Goal: Task Accomplishment & Management: Use online tool/utility

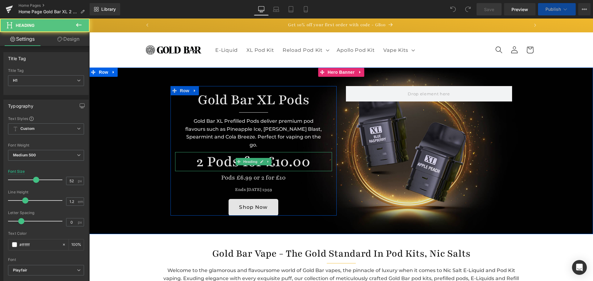
click at [252, 154] on div "2 Pods for £10.00 Heading" at bounding box center [253, 161] width 157 height 19
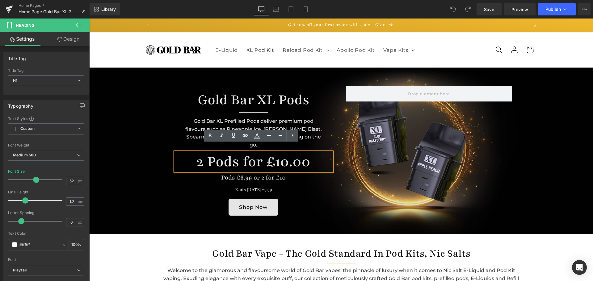
click at [259, 155] on h1 "2 Pods for £10.00" at bounding box center [253, 161] width 157 height 19
click at [556, 0] on div "Library Desktop Desktop Laptop Tablet Mobile Save Preview Publish Scheduled Vie…" at bounding box center [341, 9] width 503 height 19
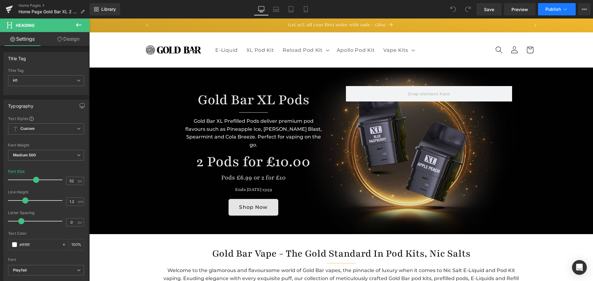
click at [556, 7] on span "Publish" at bounding box center [552, 9] width 15 height 5
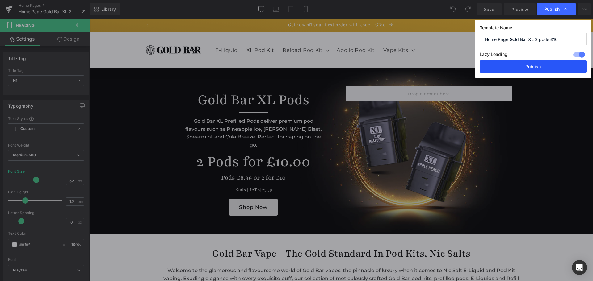
click at [535, 66] on button "Publish" at bounding box center [532, 67] width 107 height 12
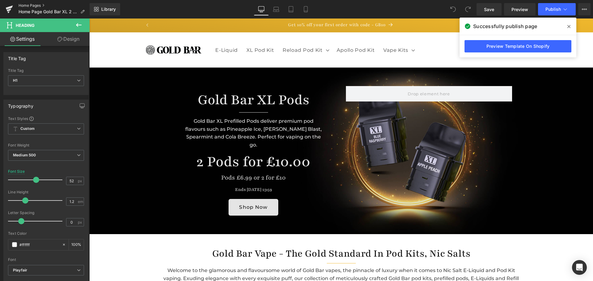
click at [38, 4] on link "Home Pages" at bounding box center [54, 5] width 71 height 5
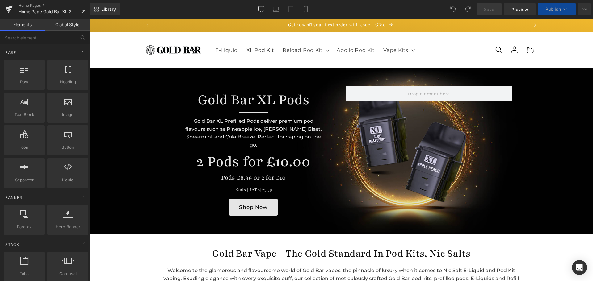
click at [295, 160] on h1 "2 Pods for £10.00" at bounding box center [253, 161] width 157 height 19
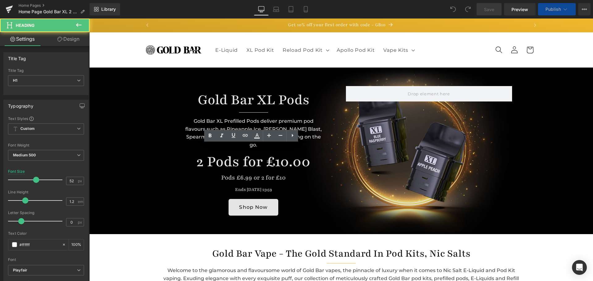
click at [300, 156] on h1 "2 Pods for £10.00" at bounding box center [253, 161] width 157 height 19
click at [307, 154] on h1 "2 Pods for £10.00" at bounding box center [253, 161] width 157 height 19
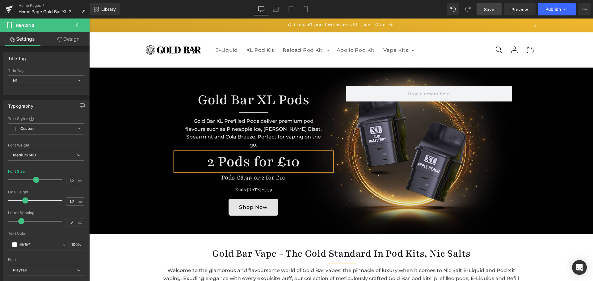
click at [488, 8] on span "Save" at bounding box center [489, 9] width 10 height 6
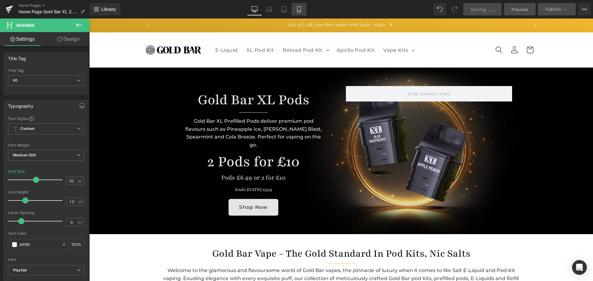
click at [302, 10] on icon at bounding box center [299, 9] width 6 height 6
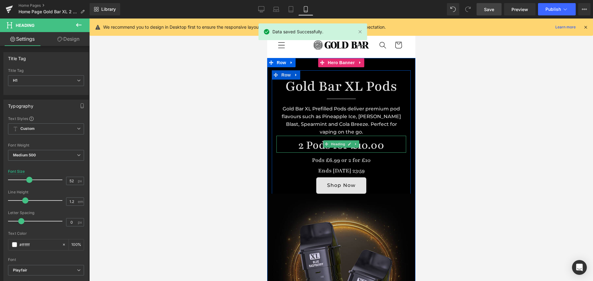
click at [378, 145] on h1 "2 Pods for £10.00" at bounding box center [341, 145] width 130 height 15
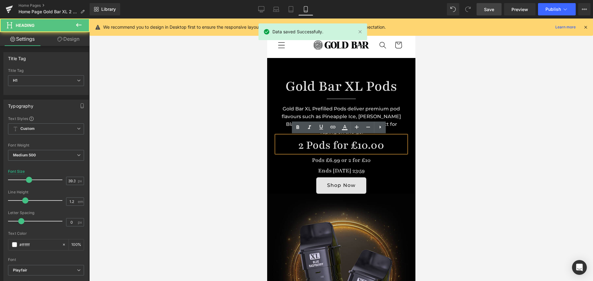
click at [380, 146] on h1 "2 Pods for £10.00" at bounding box center [341, 145] width 130 height 15
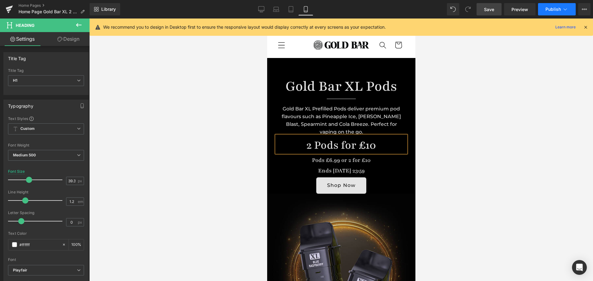
click at [557, 12] on button "Publish" at bounding box center [557, 9] width 38 height 12
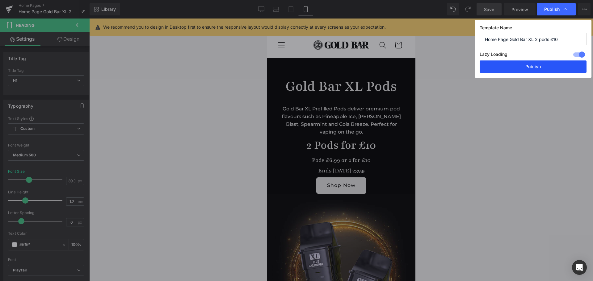
click at [523, 67] on button "Publish" at bounding box center [532, 67] width 107 height 12
